Goal: Check status: Check status

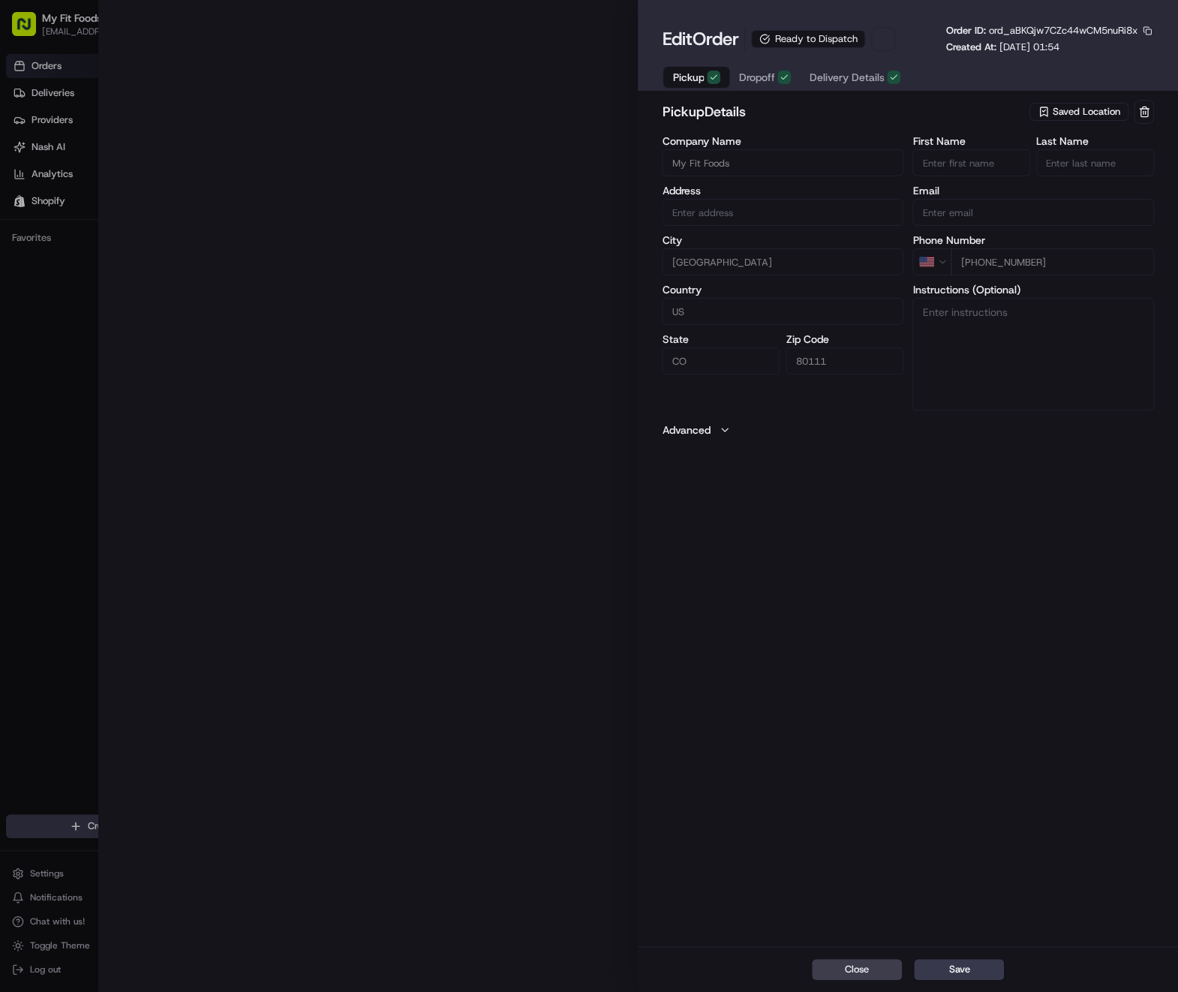
type input "[STREET_ADDRESS]"
